Goal: Task Accomplishment & Management: Use online tool/utility

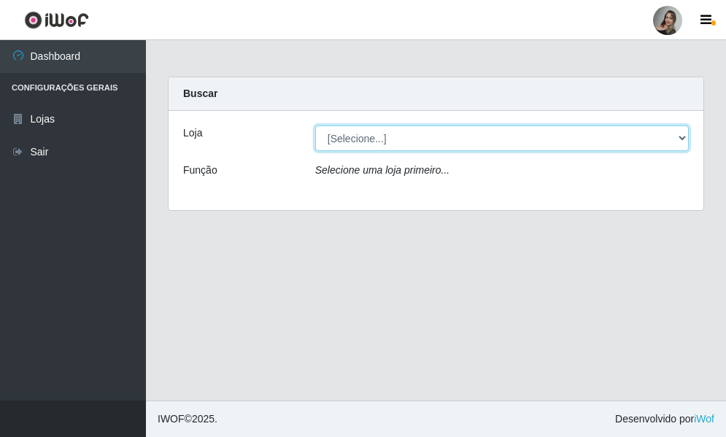
click at [679, 142] on select "[Selecione...] Supermercado Sao Francisco - Amarante" at bounding box center [502, 139] width 374 height 26
select select "383"
click at [315, 126] on select "[Selecione...] Supermercado Sao Francisco - Amarante" at bounding box center [502, 139] width 374 height 26
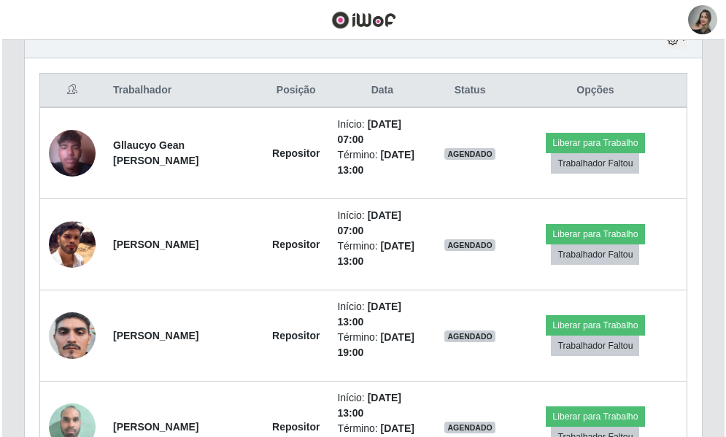
scroll to position [526, 0]
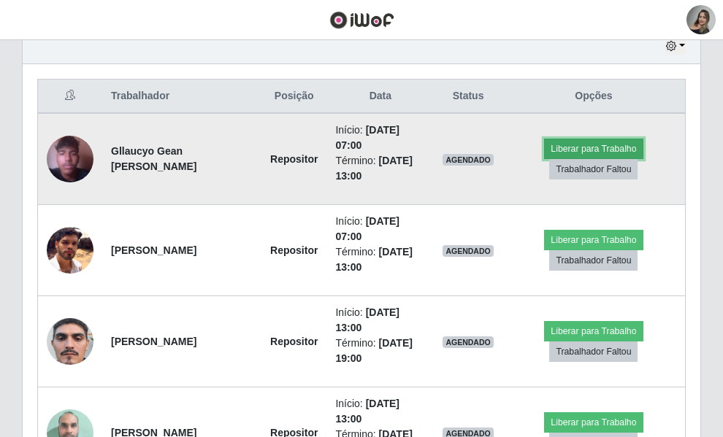
click at [594, 154] on button "Liberar para Trabalho" at bounding box center [593, 149] width 99 height 20
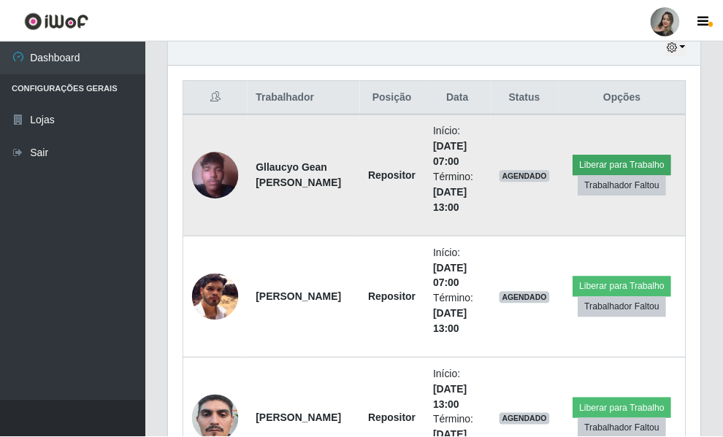
scroll to position [303, 524]
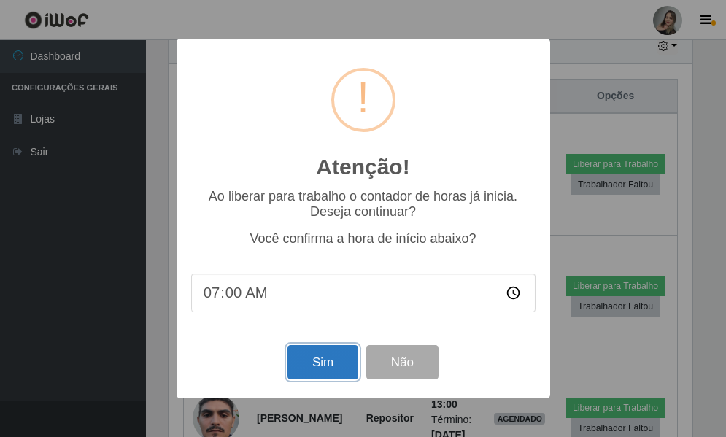
click at [339, 361] on button "Sim" at bounding box center [323, 362] width 71 height 34
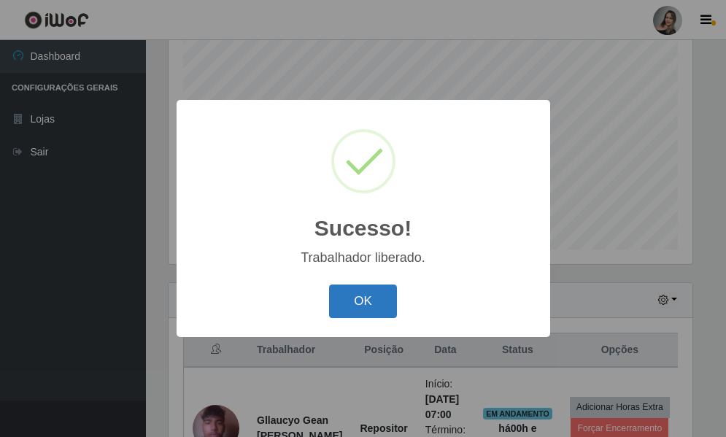
click at [350, 302] on button "OK" at bounding box center [363, 302] width 68 height 34
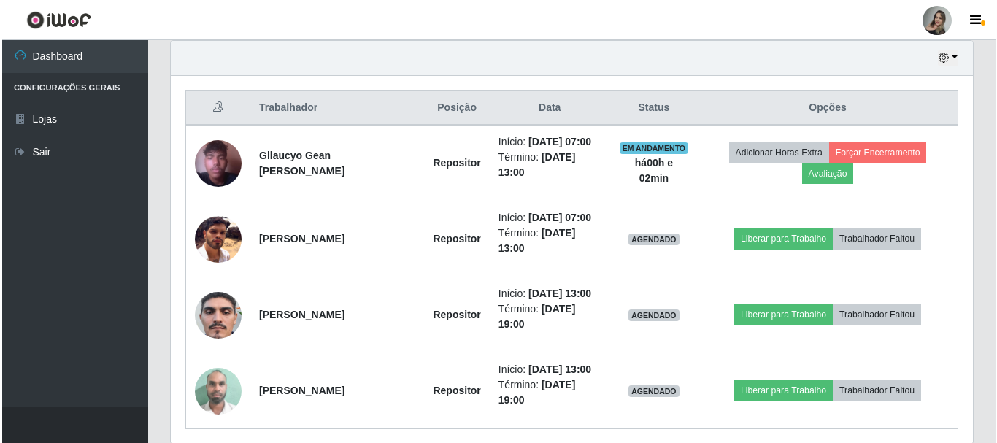
scroll to position [517, 0]
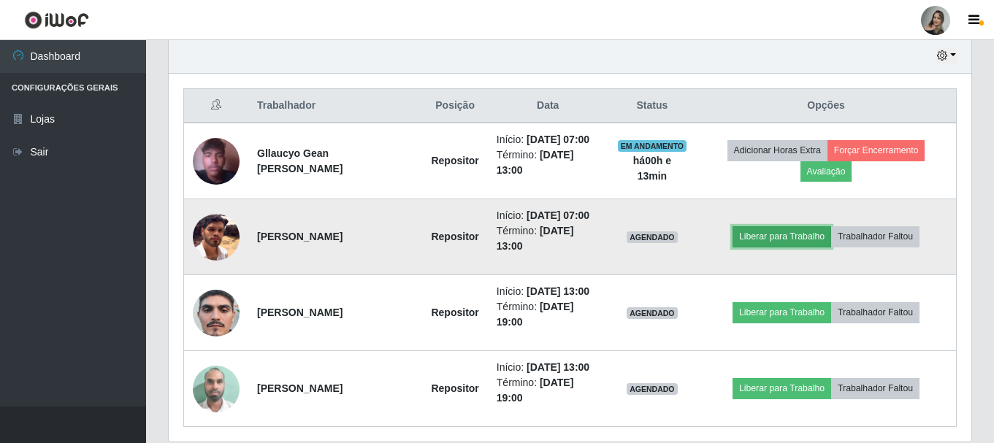
click at [726, 241] on button "Liberar para Trabalho" at bounding box center [781, 236] width 99 height 20
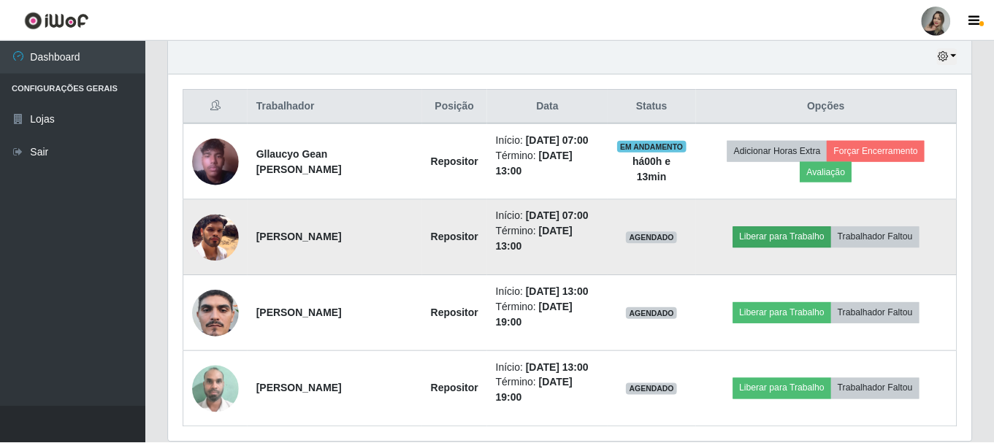
scroll to position [303, 795]
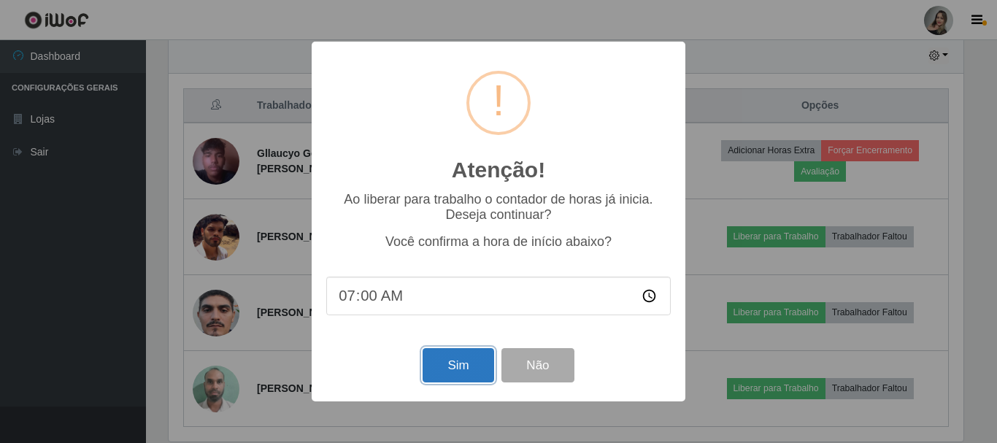
click at [457, 375] on button "Sim" at bounding box center [458, 365] width 71 height 34
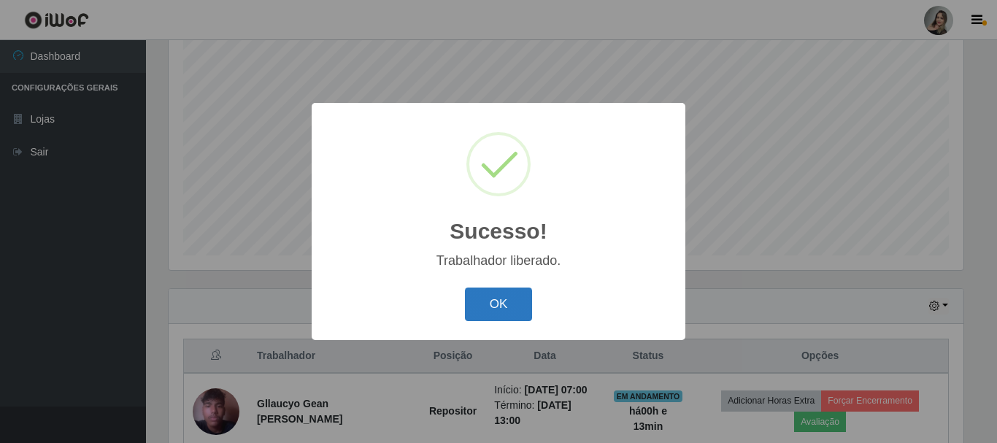
click at [503, 298] on button "OK" at bounding box center [499, 305] width 68 height 34
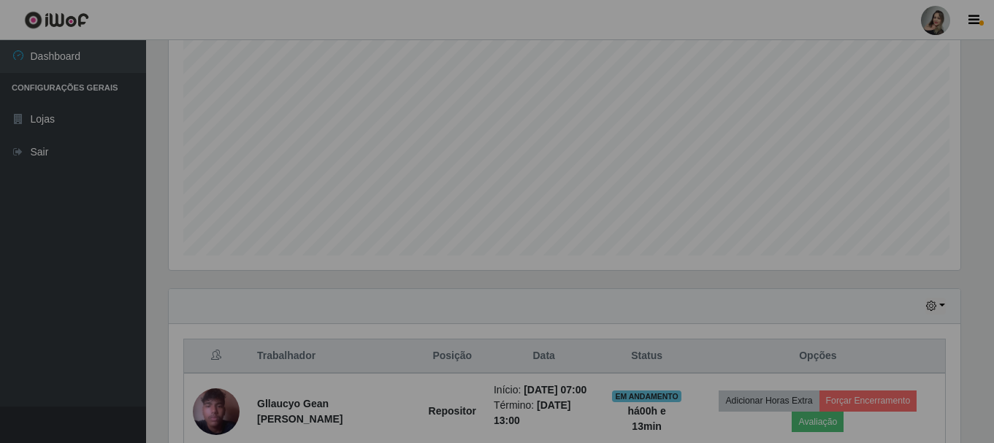
scroll to position [303, 802]
